Goal: Find specific page/section: Find specific page/section

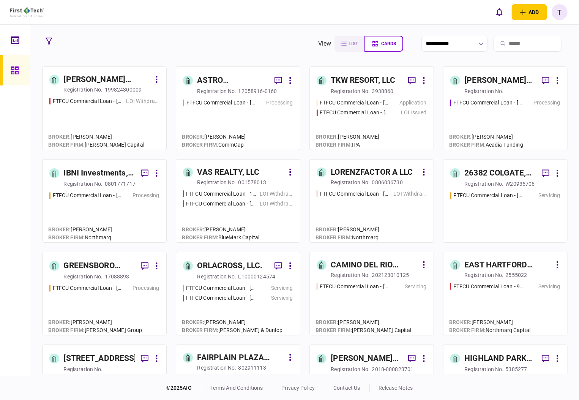
click at [212, 76] on div "ASTRO PROPERTIES LLC" at bounding box center [232, 80] width 71 height 12
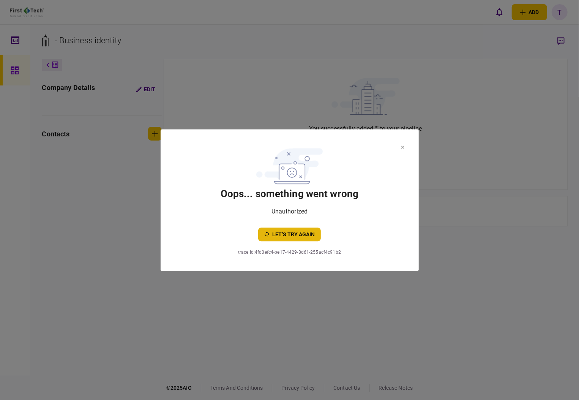
click at [291, 232] on button "let’s try again" at bounding box center [289, 234] width 63 height 14
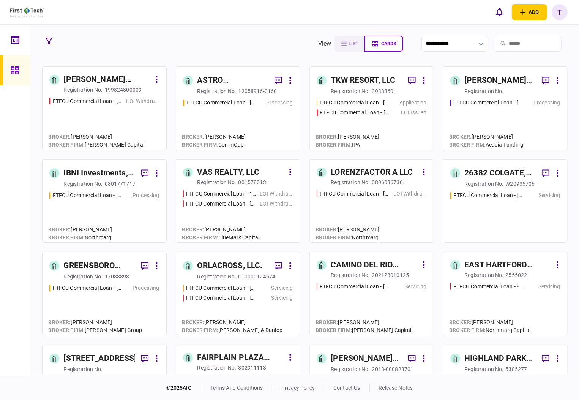
click at [213, 79] on div "ASTRO PROPERTIES LLC" at bounding box center [232, 80] width 71 height 12
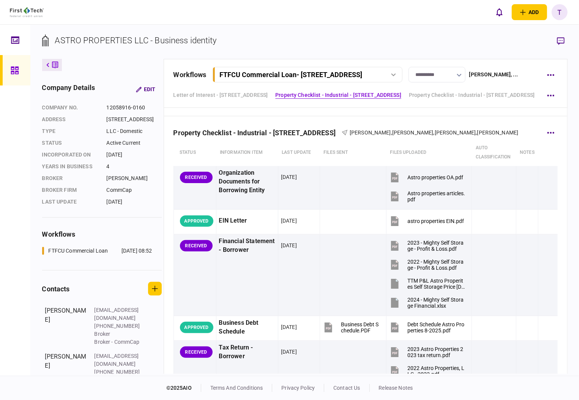
scroll to position [50, 0]
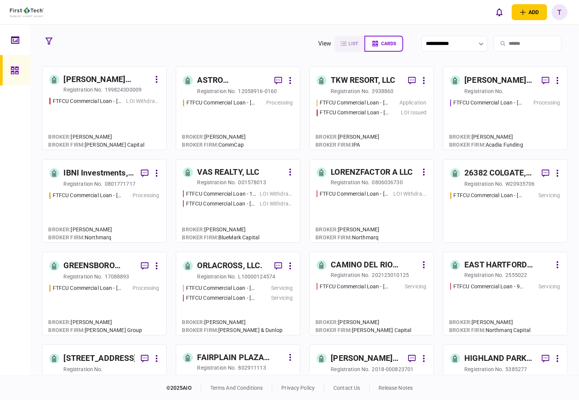
click at [77, 172] on div "IBNI Investments, LLC" at bounding box center [99, 173] width 71 height 12
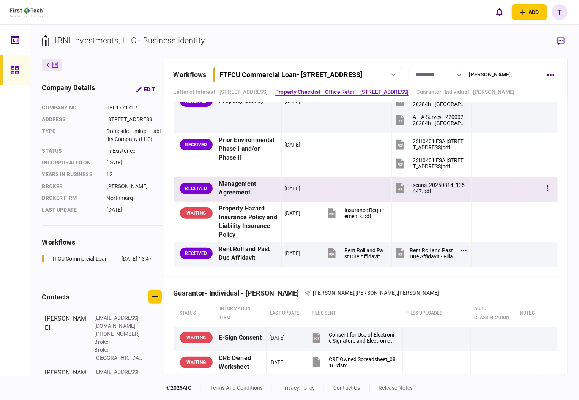
scroll to position [860, 0]
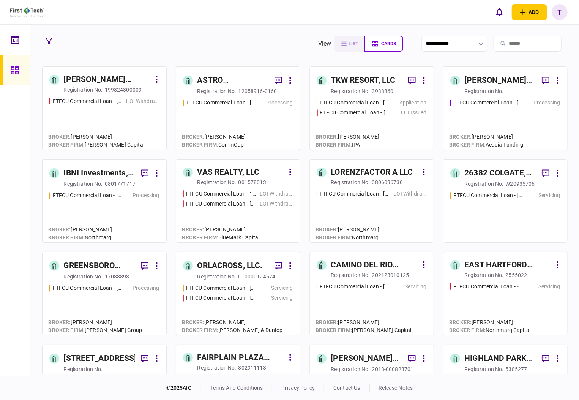
click at [208, 79] on div "ASTRO PROPERTIES LLC" at bounding box center [232, 80] width 71 height 12
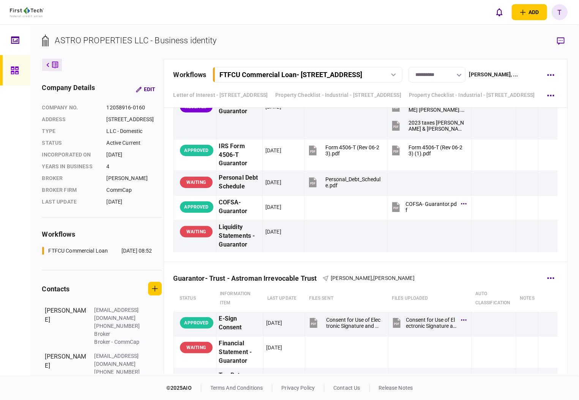
scroll to position [1797, 0]
